Goal: Obtain resource: Download file/media

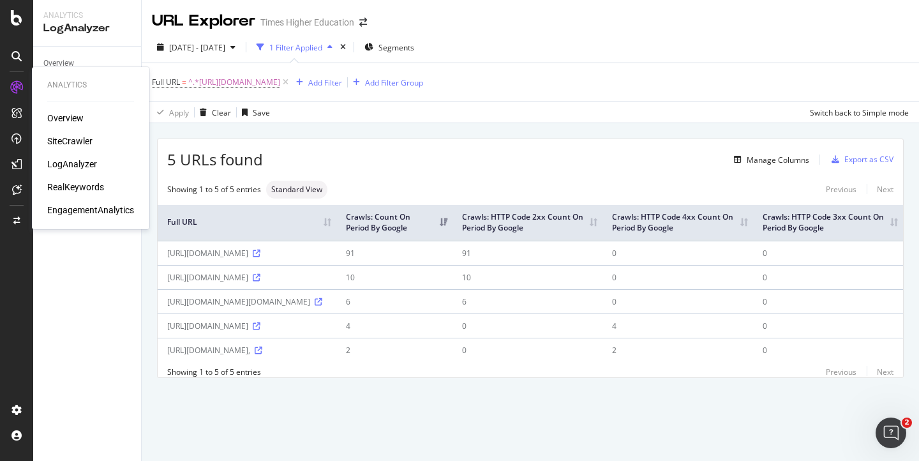
click at [56, 136] on div "SiteCrawler" at bounding box center [69, 141] width 45 height 13
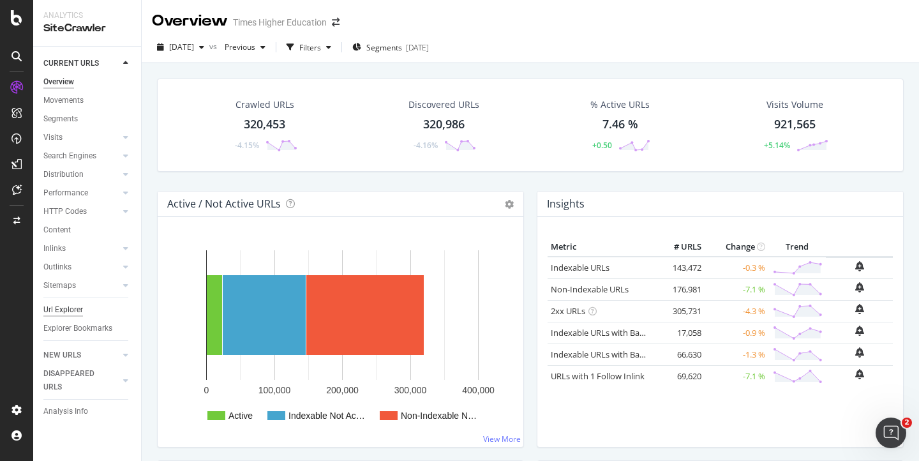
click at [63, 308] on div "Url Explorer" at bounding box center [63, 309] width 40 height 13
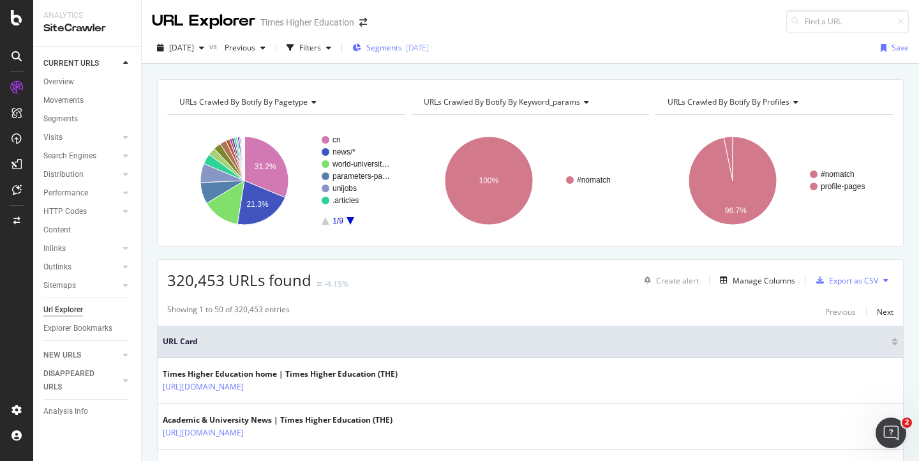
click at [402, 46] on span "Segments" at bounding box center [384, 47] width 36 height 11
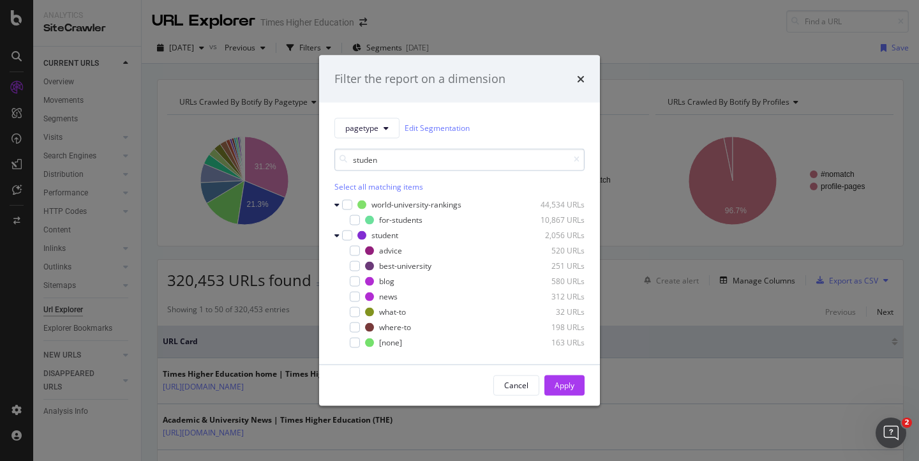
type input "student"
drag, startPoint x: 391, startPoint y: 162, endPoint x: 324, endPoint y: 160, distance: 67.1
click at [325, 161] on div "pagetype Edit Segmentation student Select all matching items world-university-r…" at bounding box center [459, 233] width 281 height 262
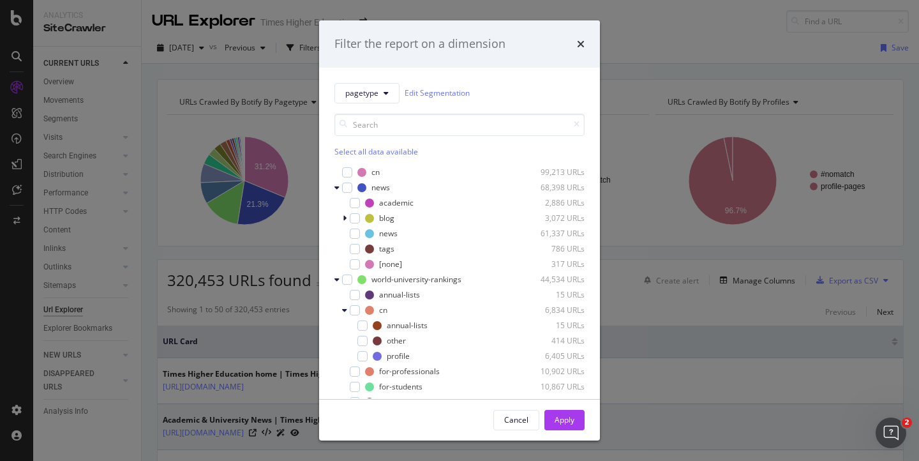
click at [515, 418] on div "Cancel" at bounding box center [516, 419] width 24 height 11
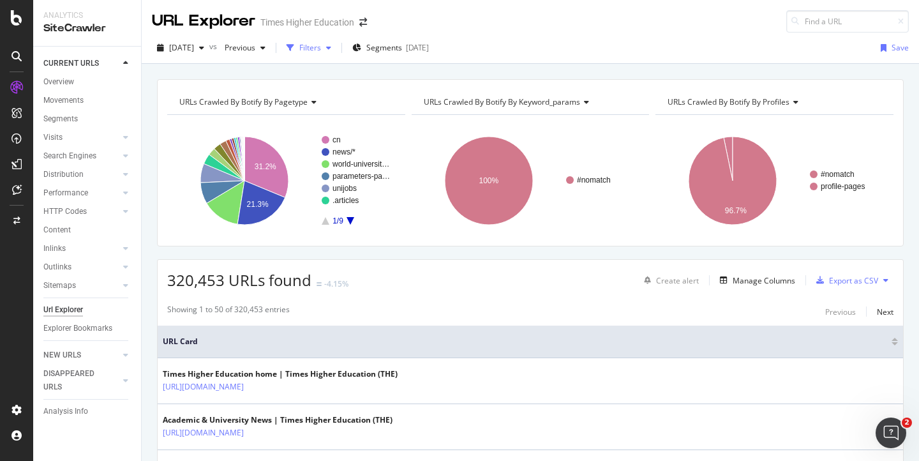
click at [321, 48] on div "Filters" at bounding box center [310, 47] width 22 height 11
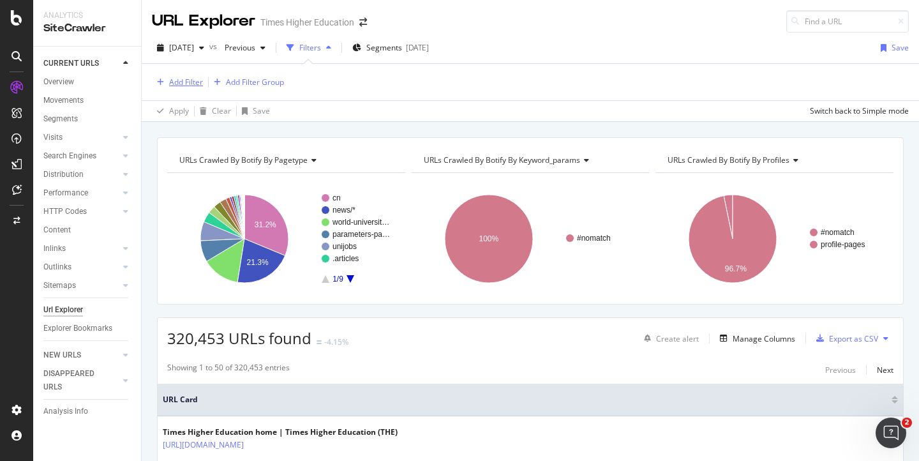
click at [193, 79] on div "Add Filter" at bounding box center [186, 82] width 34 height 11
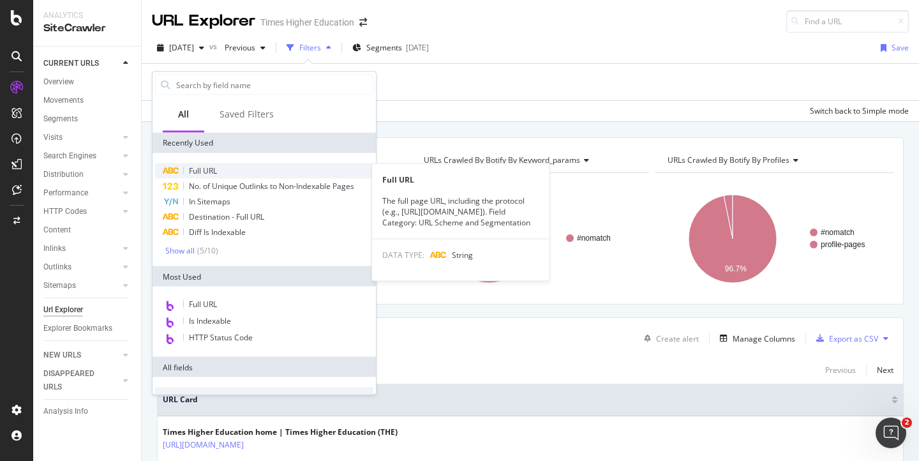
click at [194, 168] on span "Full URL" at bounding box center [203, 170] width 28 height 11
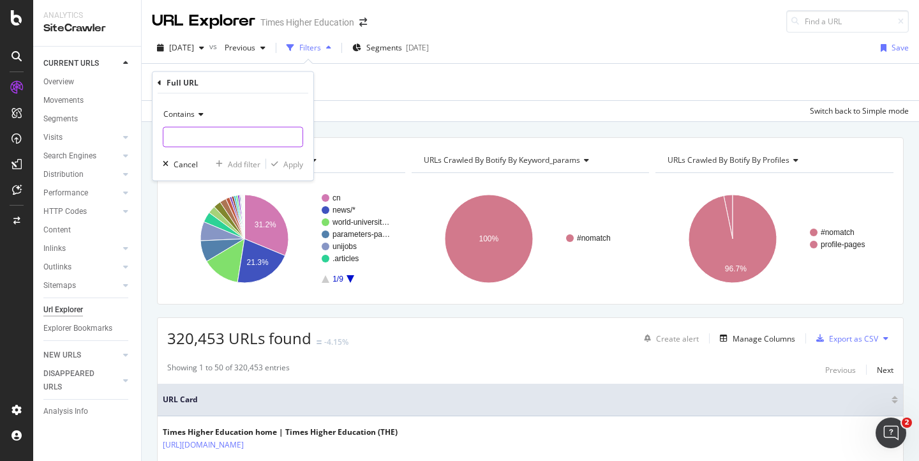
click at [188, 136] on input "text" at bounding box center [232, 137] width 139 height 20
type input "post graduate"
click at [182, 117] on span "Contains" at bounding box center [178, 114] width 31 height 11
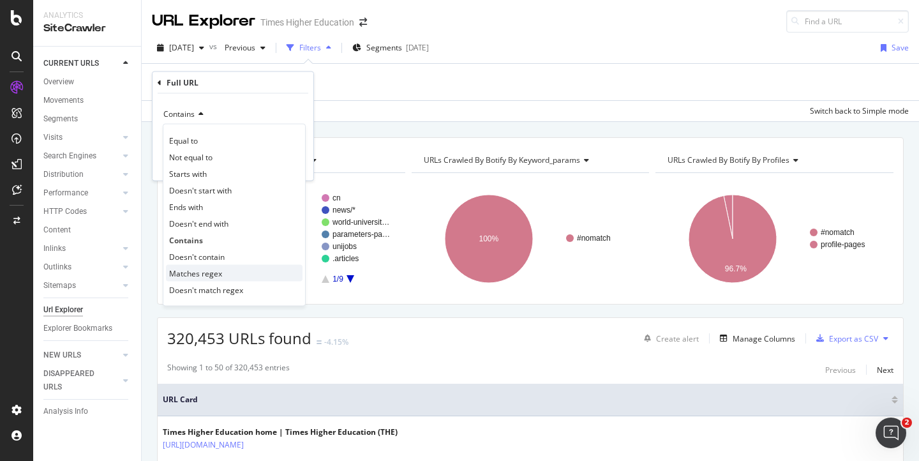
click at [190, 268] on span "Matches regex" at bounding box center [195, 273] width 53 height 11
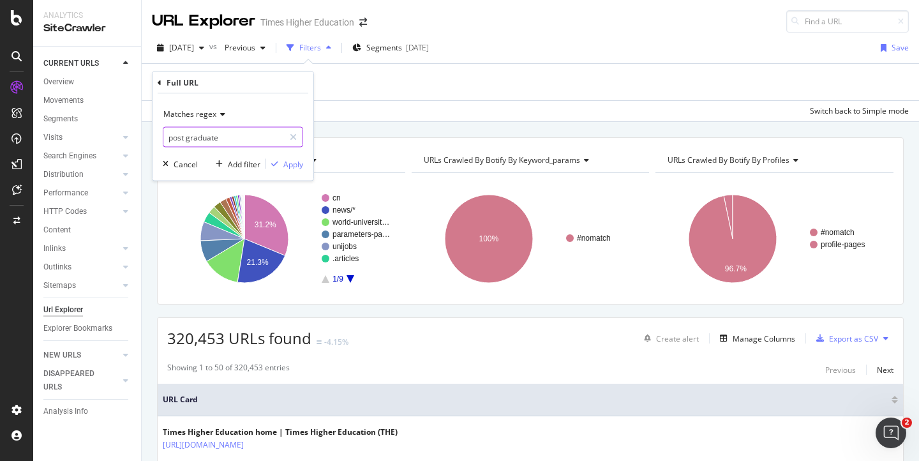
click at [169, 137] on input "post graduate" at bounding box center [223, 137] width 121 height 20
paste input "(?i)(?<![a-z0-9])post(?:[-_]|%20|\+)?grad(?:uate)?(?![a-z0-9])"
type input "(?i)(?<![a-z0-9])post(?:[-_]|%20|\+)?grad(?:uate)?(?![a-z0-9])"
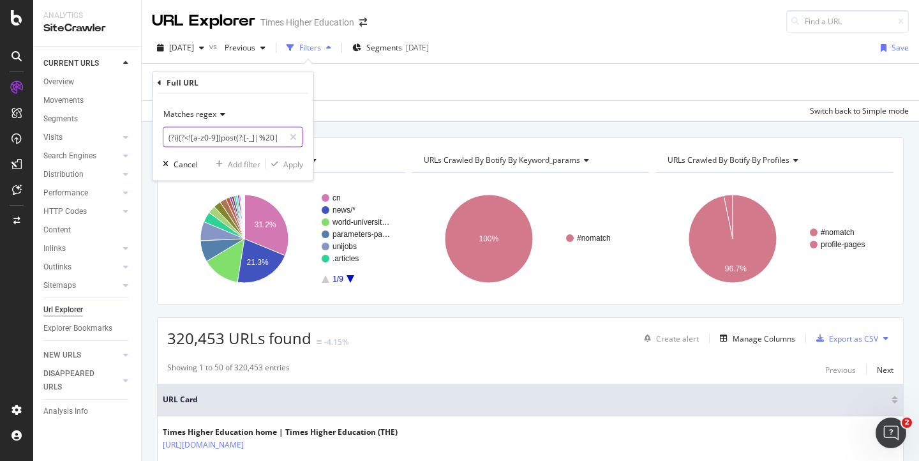
click at [256, 135] on input "(?i)(?<![a-z0-9])post(?:[-_]|%20|\+)?grad(?:uate)?(?![a-z0-9])" at bounding box center [223, 137] width 121 height 20
drag, startPoint x: 169, startPoint y: 135, endPoint x: 313, endPoint y: 148, distance: 144.2
click at [313, 148] on div "Matches regex (?i)(?<![a-z0-9])post(?:[-_]|%20|\+)?grad(?:uate)?(?![a-z0-9]) Ca…" at bounding box center [233, 137] width 161 height 87
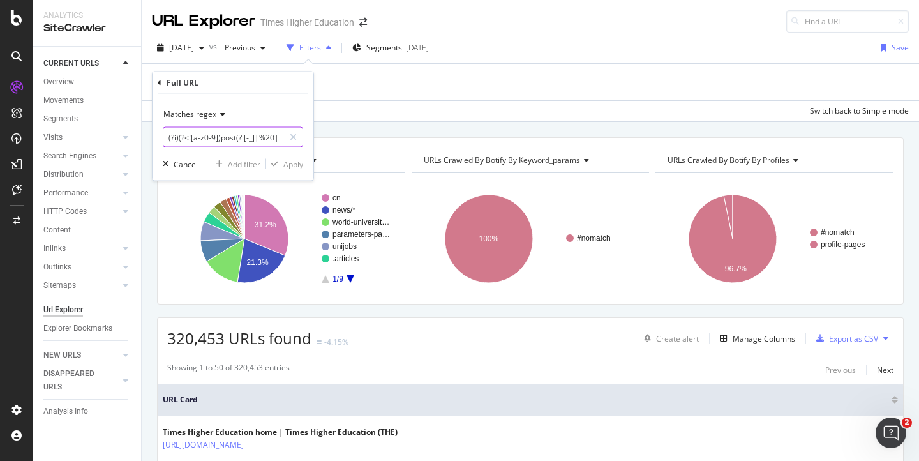
click at [179, 140] on input "(?i)(?<![a-z0-9])post(?:[-_]|%20|\+)?grad(?:uate)?(?![a-z0-9])" at bounding box center [223, 137] width 121 height 20
drag, startPoint x: 167, startPoint y: 139, endPoint x: 307, endPoint y: 144, distance: 139.9
click at [308, 145] on div "Matches regex (?i)(?<![a-z0-9])post(?:[-_]|%20|\+)?grad(?:uate)?(?![a-z0-9]) Ca…" at bounding box center [233, 137] width 161 height 87
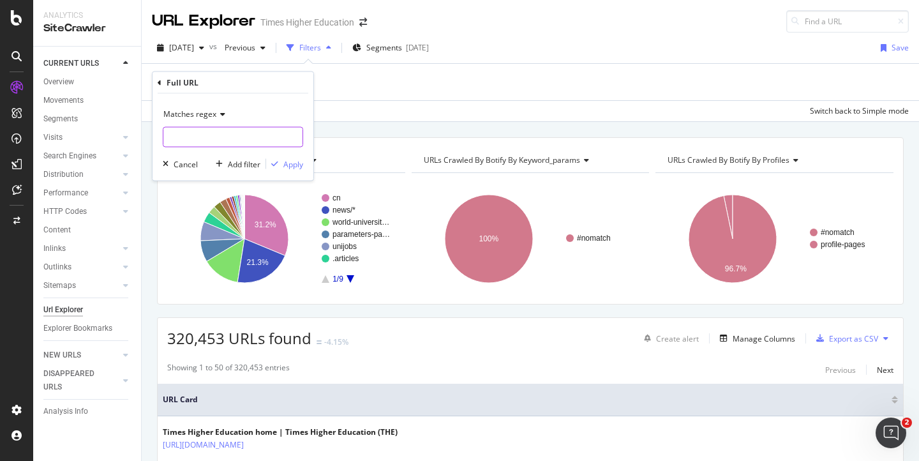
click at [204, 138] on input "text" at bounding box center [232, 137] width 139 height 20
paste input "post[-\s%20+_]?grad(uate)?"
type input "post[-\s%20+_]?grad(uate)?"
click at [295, 167] on div "Apply" at bounding box center [293, 163] width 20 height 11
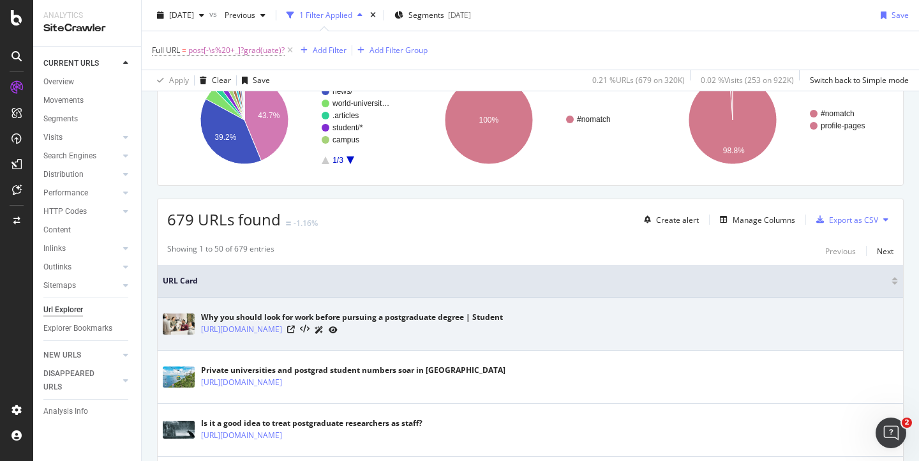
scroll to position [120, 0]
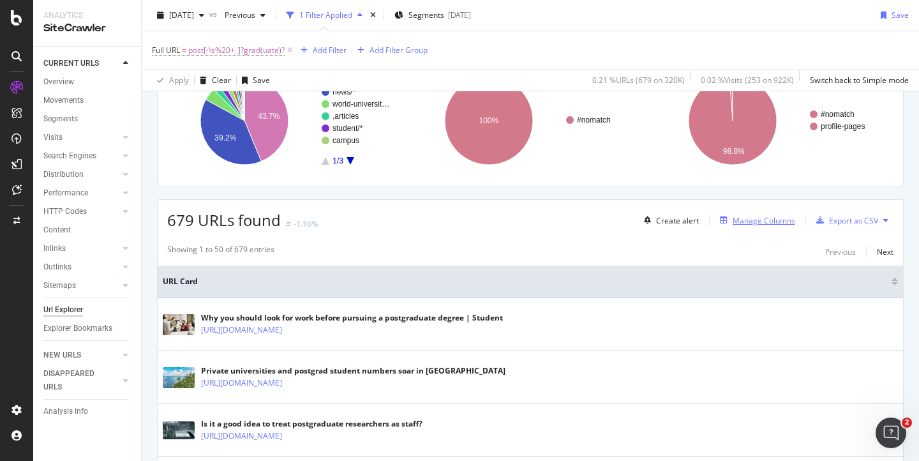
click at [739, 222] on div "Manage Columns" at bounding box center [764, 220] width 63 height 11
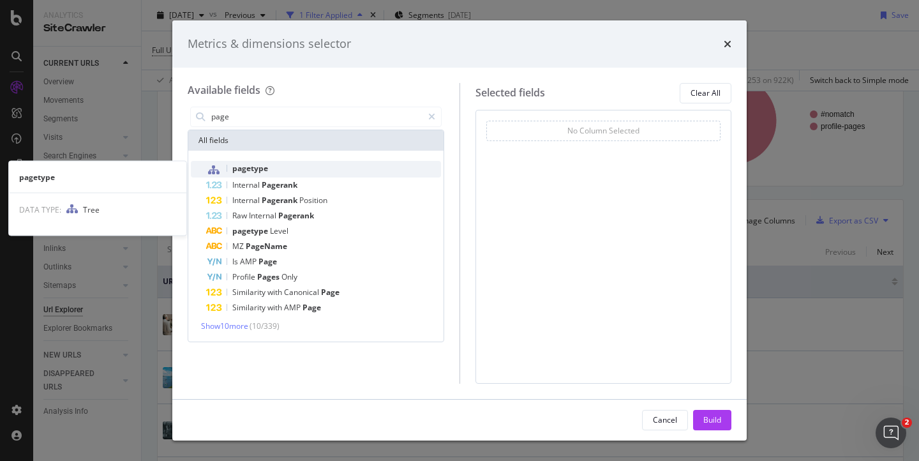
type input "page"
click at [268, 166] on div "pagetype" at bounding box center [323, 169] width 235 height 17
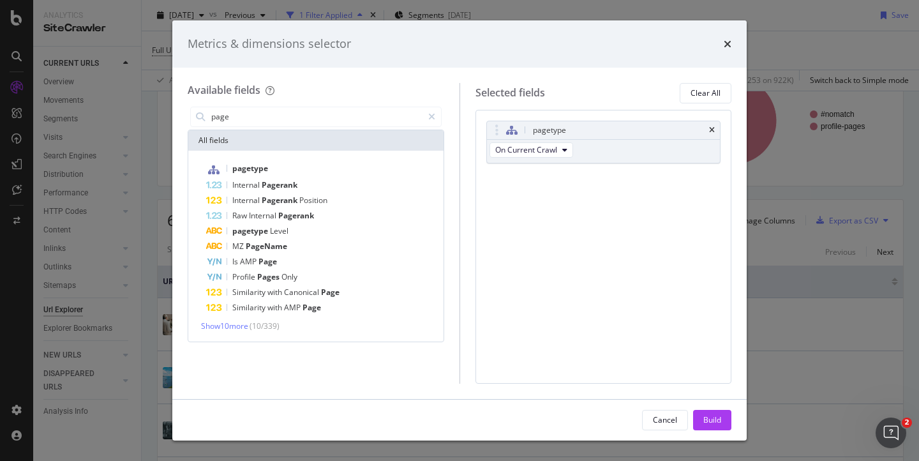
click at [711, 421] on div "Build" at bounding box center [713, 419] width 18 height 11
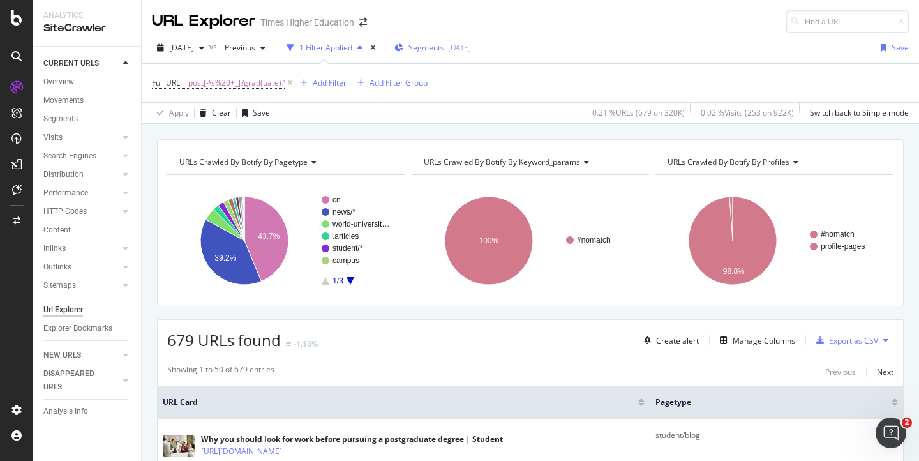
click at [444, 50] on span "Segments" at bounding box center [427, 47] width 36 height 11
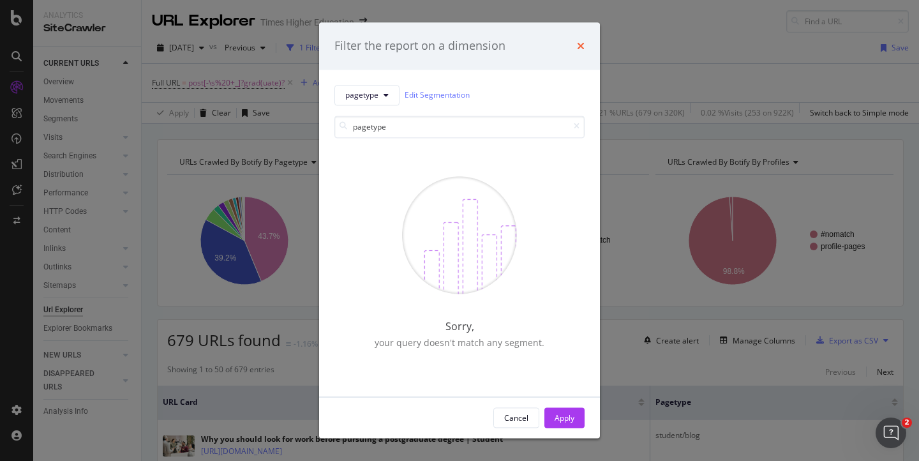
type input "pagetype"
click at [577, 50] on icon "times" at bounding box center [581, 46] width 8 height 10
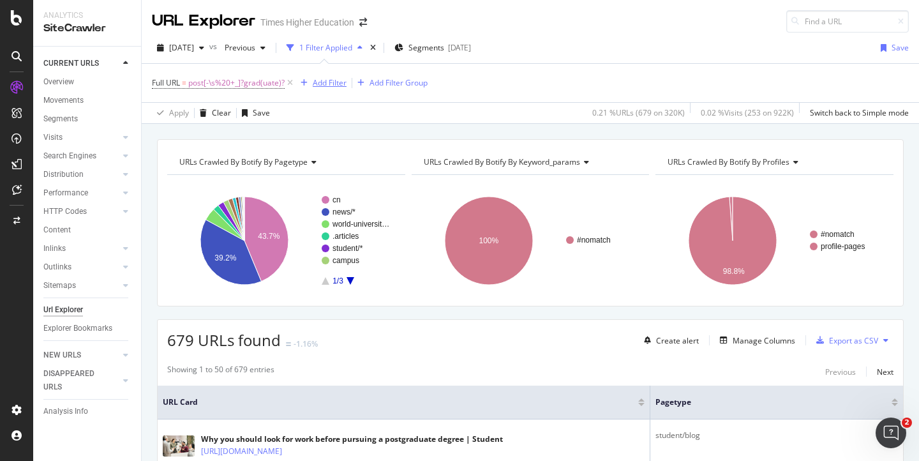
click at [335, 86] on div "Add Filter" at bounding box center [330, 82] width 34 height 11
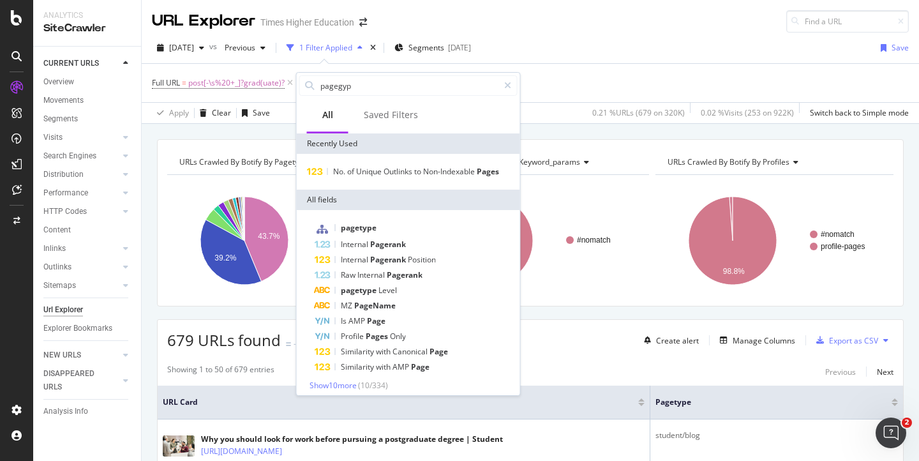
type input "pagegype"
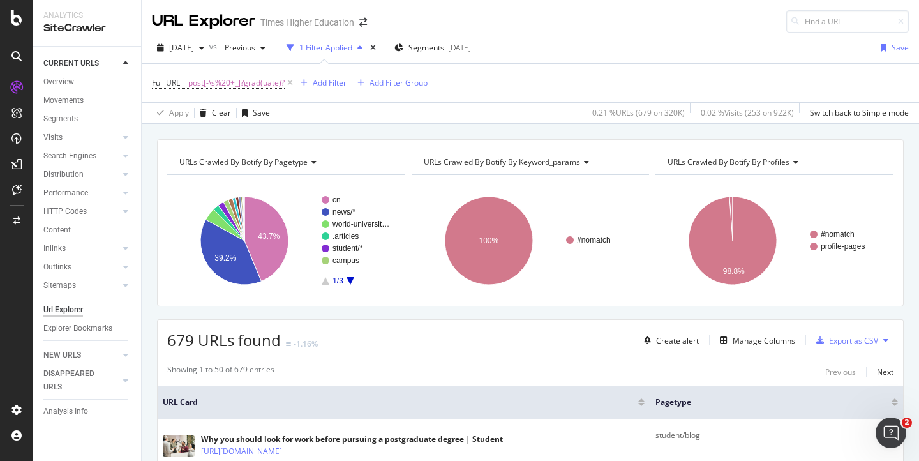
click at [647, 87] on div "Full URL = post[-\s%20+_]?grad(uate)? Add Filter Add Filter Group" at bounding box center [530, 83] width 757 height 38
click at [749, 342] on div "Manage Columns" at bounding box center [764, 340] width 63 height 11
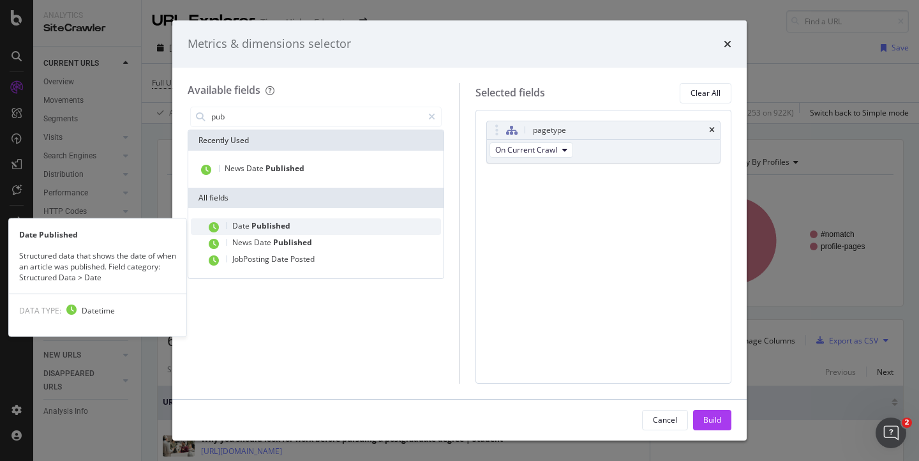
type input "pub"
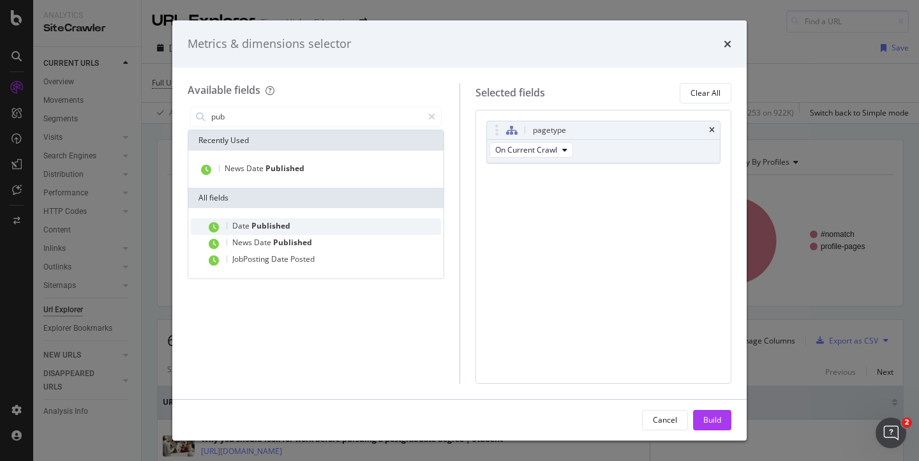
click at [255, 227] on span "Published" at bounding box center [271, 225] width 39 height 11
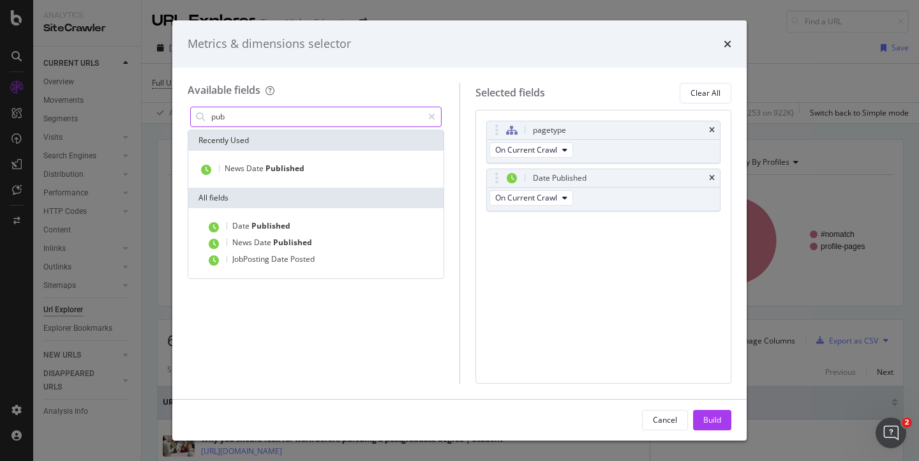
click at [248, 116] on input "pub" at bounding box center [316, 116] width 213 height 19
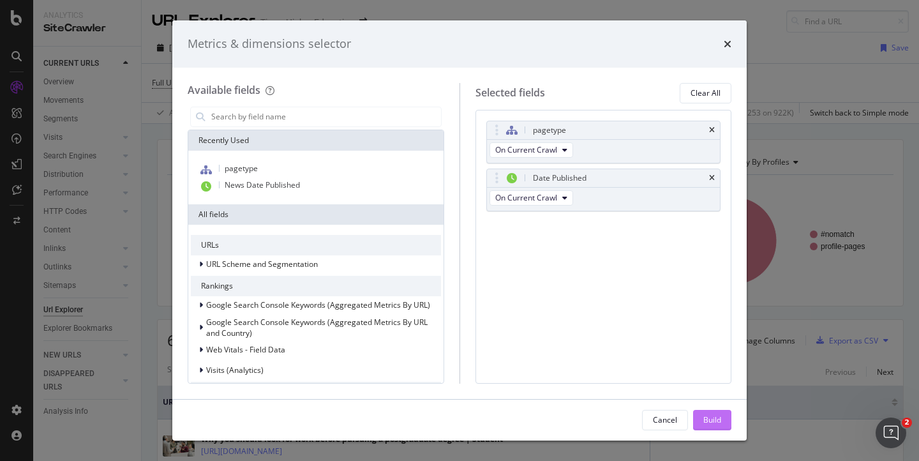
click at [716, 423] on div "Build" at bounding box center [713, 419] width 18 height 11
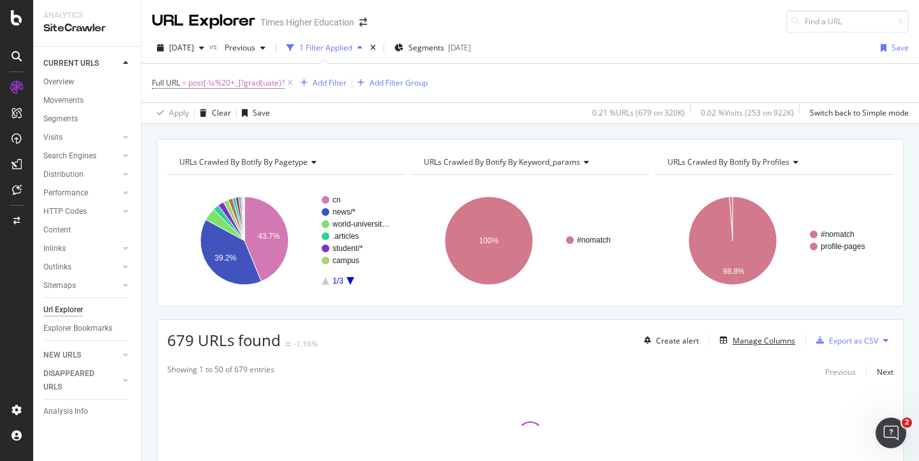
scroll to position [94, 0]
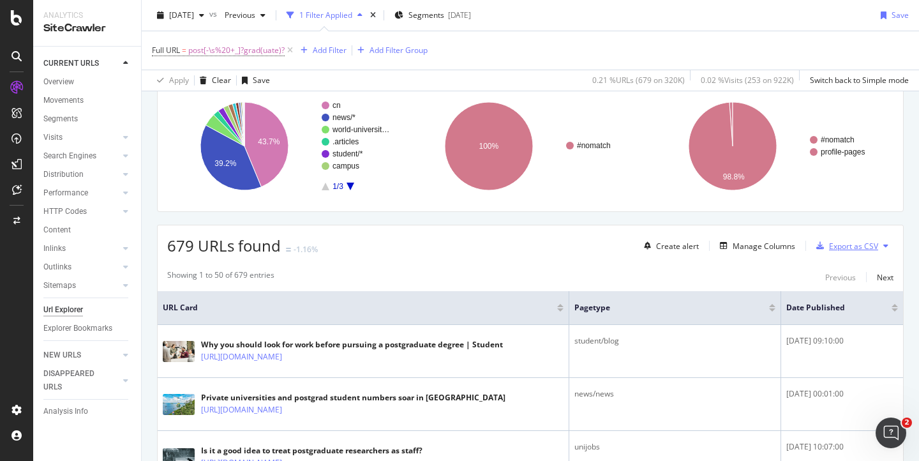
click at [829, 245] on div "Export as CSV" at bounding box center [853, 246] width 49 height 11
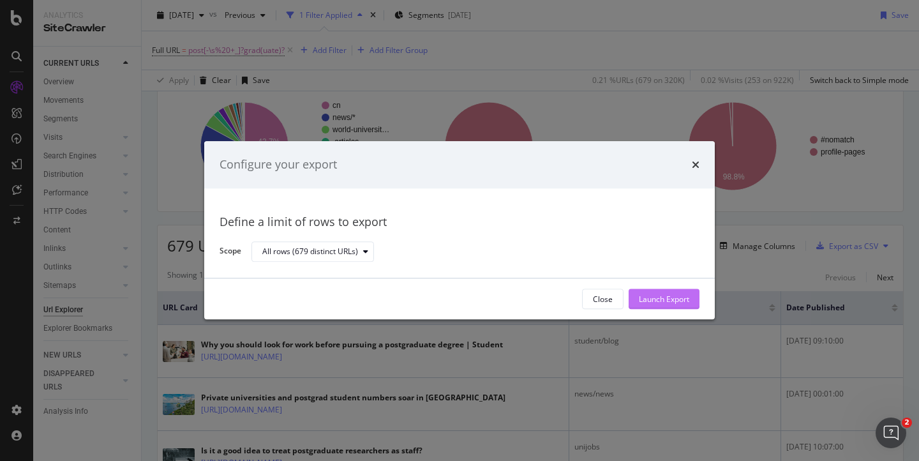
click at [663, 292] on div "Launch Export" at bounding box center [664, 299] width 50 height 19
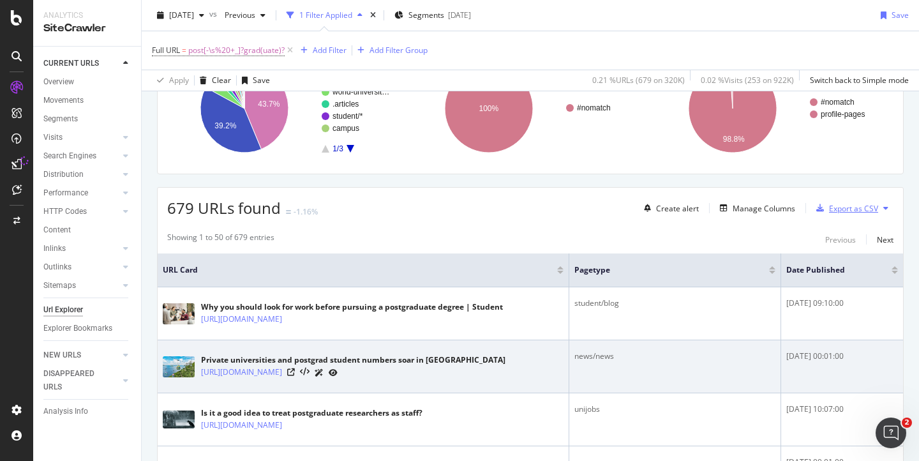
scroll to position [135, 0]
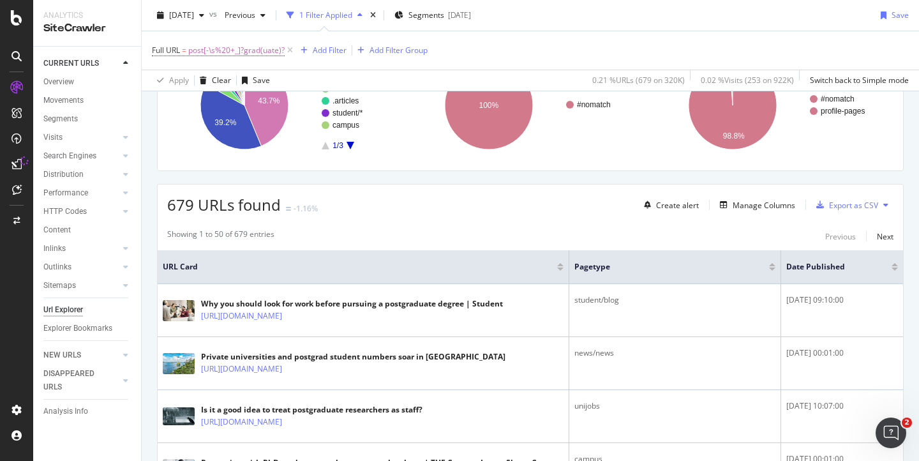
click at [780, 29] on div "[DATE] vs Previous 1 Filter Applied Segments [DATE] Save" at bounding box center [531, 18] width 778 height 26
click at [66, 209] on div "CustomReports DataExports" at bounding box center [83, 206] width 72 height 36
click at [66, 218] on div "DataExports" at bounding box center [72, 217] width 50 height 13
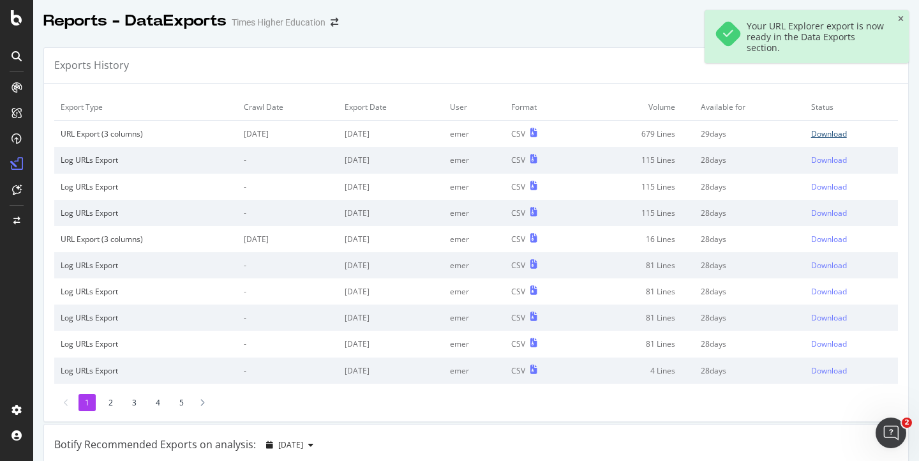
click at [812, 134] on div "Download" at bounding box center [830, 133] width 36 height 11
